Goal: Task Accomplishment & Management: Complete application form

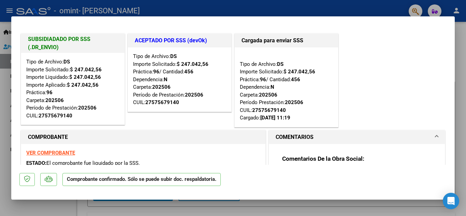
scroll to position [14, 0]
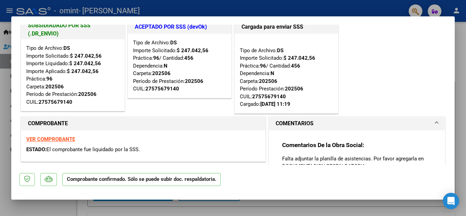
click at [331, 6] on div at bounding box center [233, 108] width 466 height 216
type input "$ 0,00"
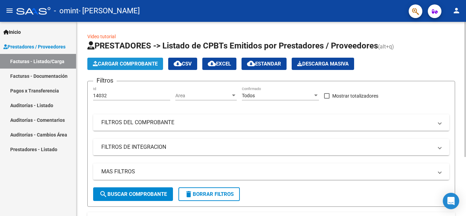
click at [116, 61] on span "Cargar Comprobante" at bounding box center [125, 64] width 65 height 6
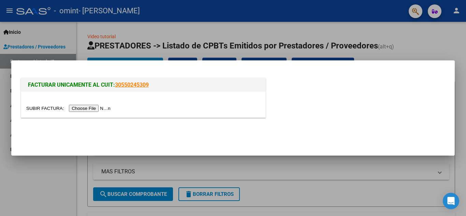
click at [91, 110] on input "file" at bounding box center [69, 108] width 86 height 7
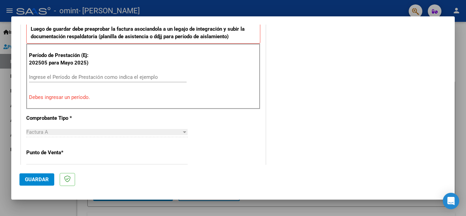
scroll to position [194, 0]
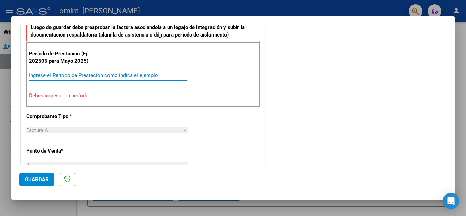
click at [88, 75] on input "Ingrese el Período de Prestación como indica el ejemplo" at bounding box center [108, 75] width 158 height 6
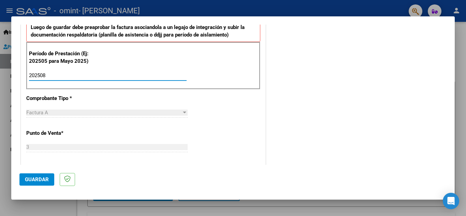
type input "202508"
click at [59, 112] on div "Factura A" at bounding box center [103, 113] width 155 height 6
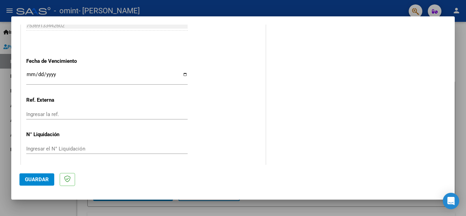
scroll to position [460, 0]
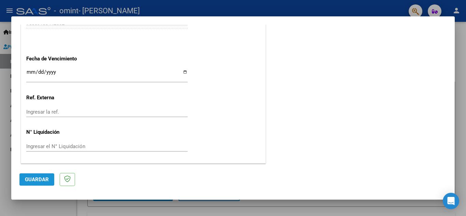
click at [37, 176] on span "Guardar" at bounding box center [37, 179] width 24 height 6
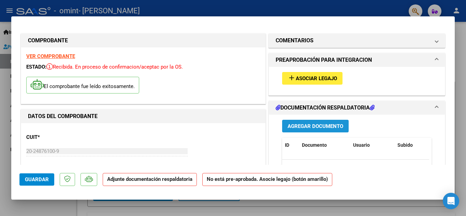
click at [308, 123] on span "Agregar Documento" at bounding box center [316, 126] width 56 height 6
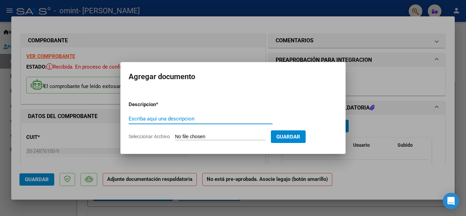
click at [172, 119] on input "Escriba aquí una descripcion" at bounding box center [201, 119] width 144 height 6
type input "Planilla de asistencia"
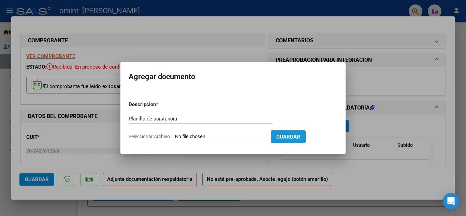
click at [293, 140] on button "Guardar" at bounding box center [288, 136] width 35 height 13
click at [226, 135] on input "Seleccionar Archivo" at bounding box center [220, 137] width 90 height 6
type input "C:\fakepath\Asistencia Isa [DATE].pdf"
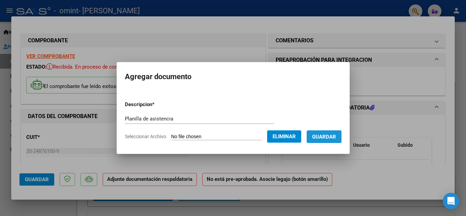
click at [326, 138] on span "Guardar" at bounding box center [324, 137] width 24 height 6
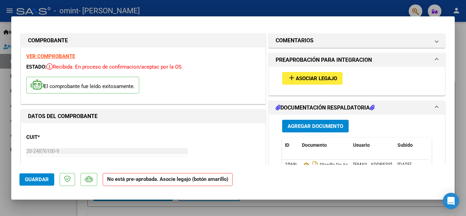
click at [374, 12] on div at bounding box center [233, 108] width 466 height 216
type input "$ 0,00"
